Goal: Find specific page/section: Find specific page/section

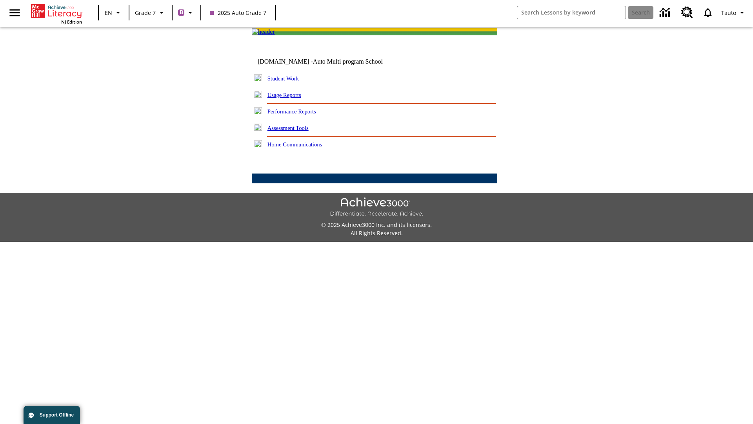
click at [288, 82] on link "Student Work" at bounding box center [282, 78] width 31 height 6
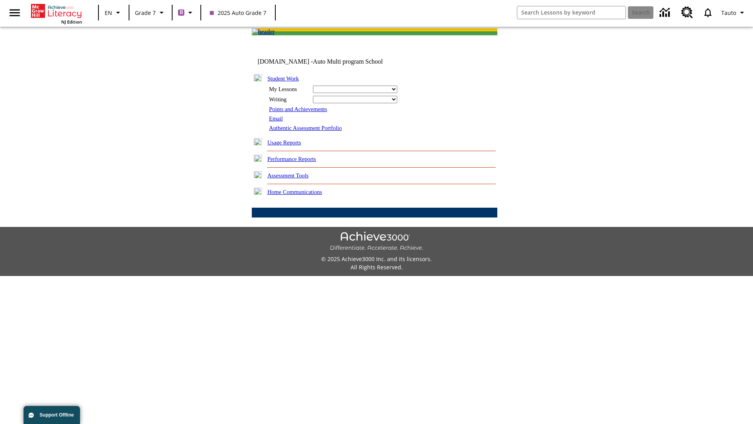
click at [276, 122] on link "Email" at bounding box center [276, 118] width 14 height 6
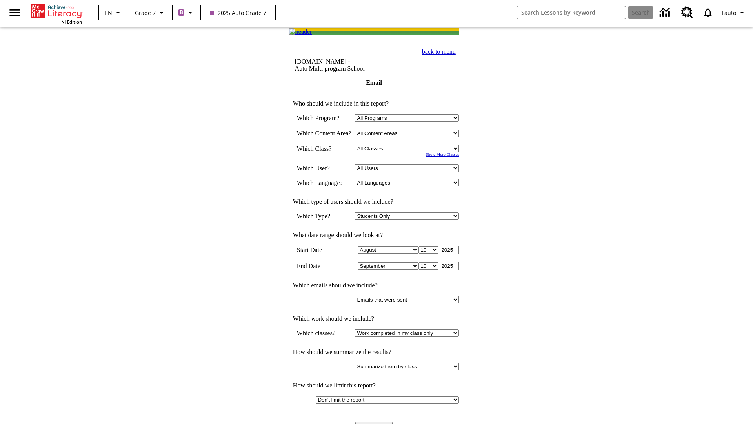
click at [375, 422] on input "View Report" at bounding box center [374, 426] width 38 height 9
